Goal: Navigation & Orientation: Understand site structure

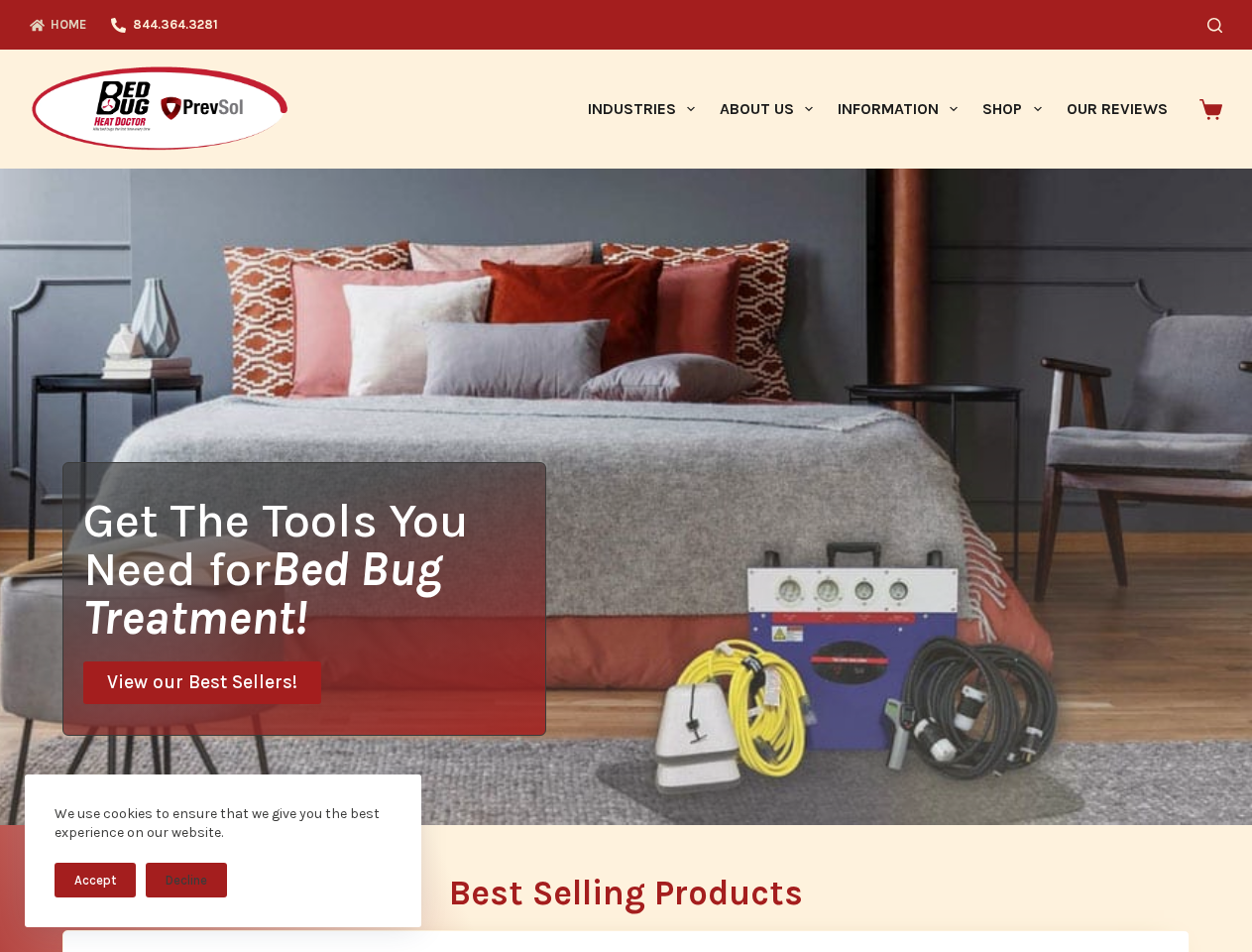
click at [626, 476] on div "Get The Tools You Need for Bed Bug Treatment! View our Best Sellers!" at bounding box center [626, 496] width 1252 height 656
click at [95, 880] on button "Accept" at bounding box center [95, 880] width 81 height 35
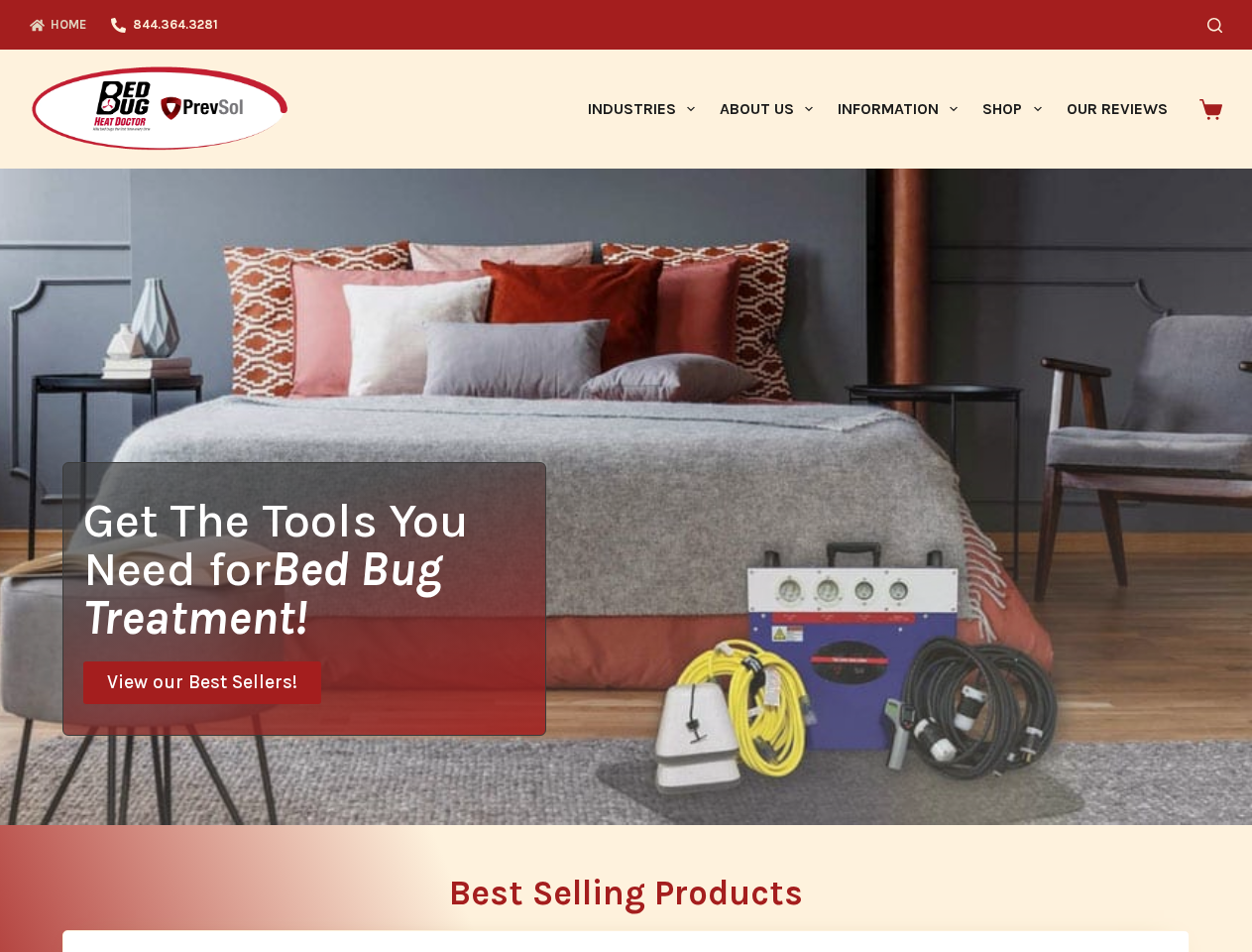
click at [187, 880] on h2 "Best Selling Products" at bounding box center [626, 892] width 1128 height 35
click at [1222, 25] on icon "Search" at bounding box center [1214, 25] width 15 height 15
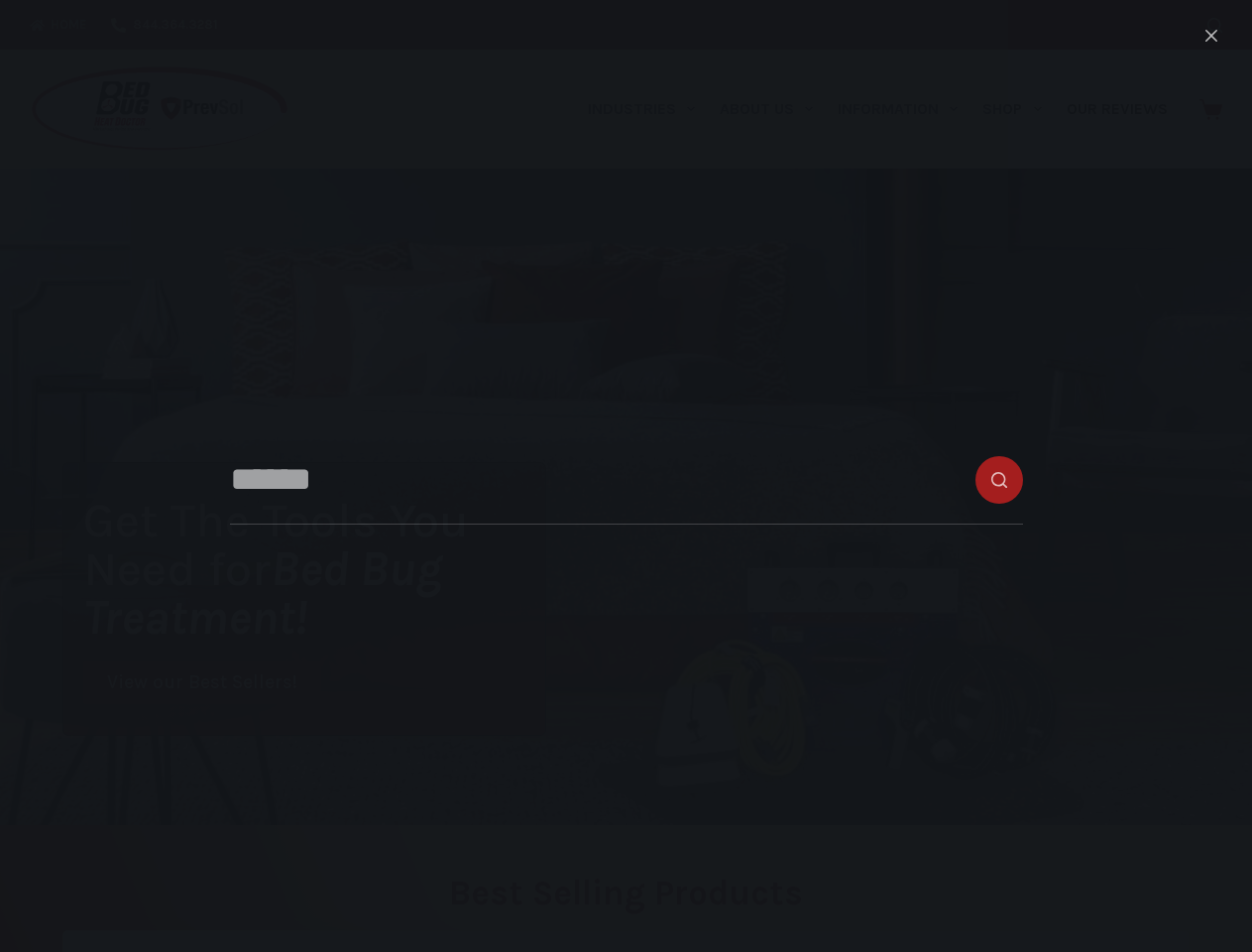
click at [648, 109] on link "Industries" at bounding box center [640, 109] width 132 height 119
click at [774, 109] on link "About Us" at bounding box center [765, 109] width 118 height 119
click at [906, 109] on link "Information" at bounding box center [899, 109] width 145 height 119
click at [1021, 109] on link "Shop" at bounding box center [1013, 109] width 83 height 119
